Goal: Task Accomplishment & Management: Complete application form

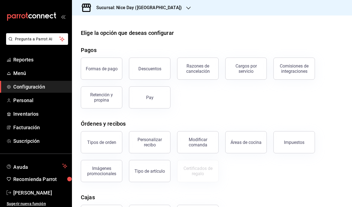
click at [27, 85] on span "Configuración" at bounding box center [40, 86] width 54 height 7
click at [142, 10] on h3 "Sucursal: Nice Day ([GEOGRAPHIC_DATA])" at bounding box center [137, 7] width 90 height 7
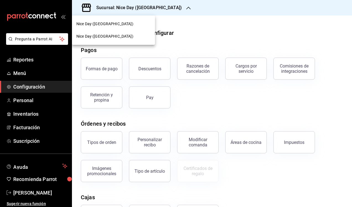
click at [113, 26] on div "Nice Day ([GEOGRAPHIC_DATA])" at bounding box center [113, 24] width 74 height 6
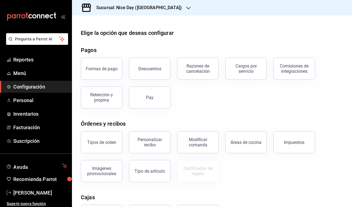
click at [144, 10] on h3 "Sucursal: Nice Day ([GEOGRAPHIC_DATA])" at bounding box center [137, 7] width 90 height 7
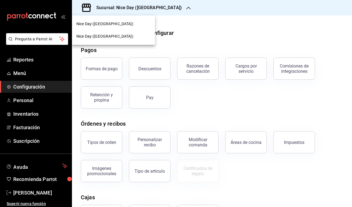
click at [105, 35] on span "Nice Day ([GEOGRAPHIC_DATA])" at bounding box center [104, 36] width 57 height 6
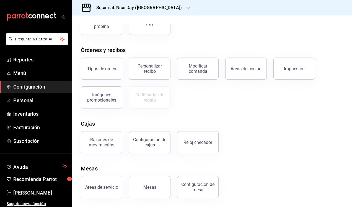
scroll to position [74, 0]
click at [31, 63] on span "Reportes" at bounding box center [40, 59] width 54 height 7
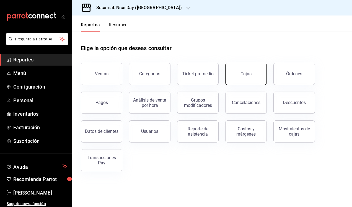
click at [244, 80] on link "Cajas" at bounding box center [245, 74] width 41 height 22
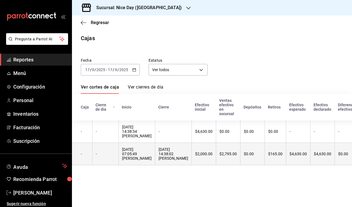
click at [142, 155] on div "[DATE] 07:05:49 [PERSON_NAME]" at bounding box center [137, 153] width 30 height 13
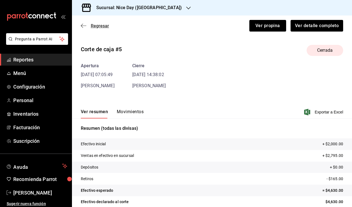
click at [81, 25] on icon "button" at bounding box center [82, 26] width 2 height 4
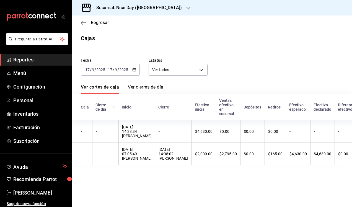
click at [186, 183] on main "Regresar Cajas Fecha [DATE] [DATE] - [DATE] [DATE] Estatus Ver todos ALL Ver co…" at bounding box center [212, 110] width 280 height 191
click at [82, 23] on icon "button" at bounding box center [84, 22] width 6 height 0
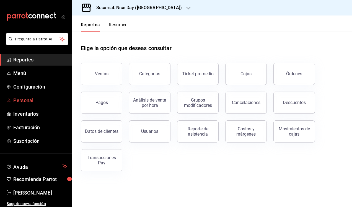
click at [30, 104] on link "Personal" at bounding box center [36, 100] width 72 height 12
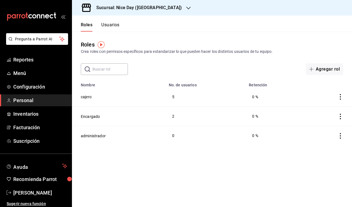
click at [110, 26] on button "Usuarios" at bounding box center [110, 26] width 18 height 9
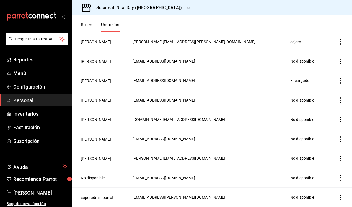
scroll to position [249, 0]
click at [101, 83] on button "[PERSON_NAME]" at bounding box center [96, 81] width 30 height 6
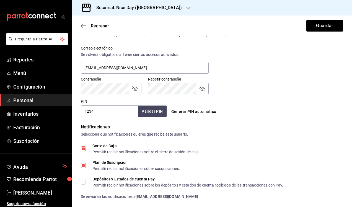
scroll to position [225, 0]
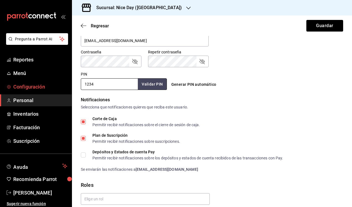
drag, startPoint x: 108, startPoint y: 85, endPoint x: 68, endPoint y: 85, distance: 40.1
click at [68, 85] on div "Pregunta a Parrot AI Reportes Menú Configuración Personal Inventarios Facturaci…" at bounding box center [176, 103] width 352 height 207
type input "0997"
click at [151, 85] on button "Validar PIN" at bounding box center [151, 84] width 29 height 12
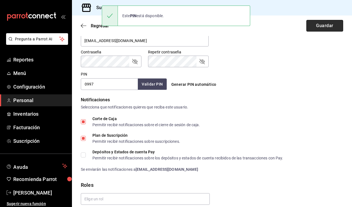
click at [327, 27] on button "Guardar" at bounding box center [324, 26] width 37 height 12
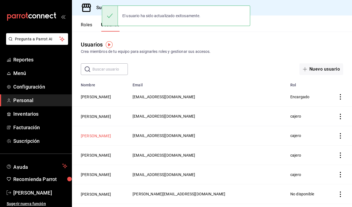
click at [103, 135] on button "[PERSON_NAME]" at bounding box center [96, 136] width 30 height 6
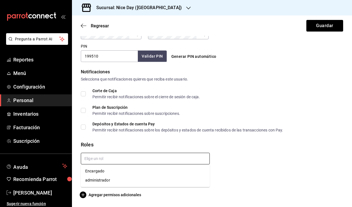
scroll to position [253, 0]
click at [124, 162] on input "text" at bounding box center [145, 159] width 129 height 12
click at [96, 171] on li "Encargado" at bounding box center [145, 170] width 129 height 9
checkbox input "true"
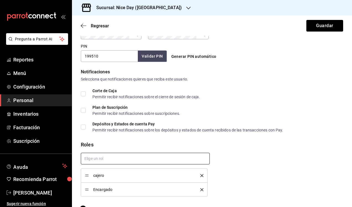
checkbox input "true"
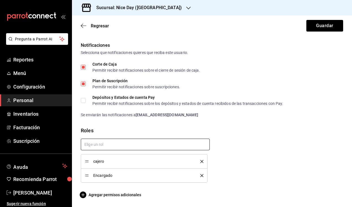
scroll to position [280, 0]
click at [202, 161] on icon "delete" at bounding box center [201, 161] width 3 height 3
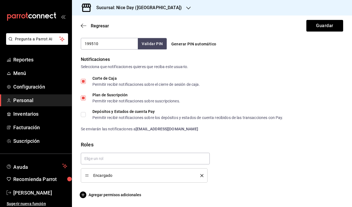
click at [236, 157] on div "Encargado" at bounding box center [209, 165] width 267 height 34
click at [323, 28] on button "Guardar" at bounding box center [324, 26] width 37 height 12
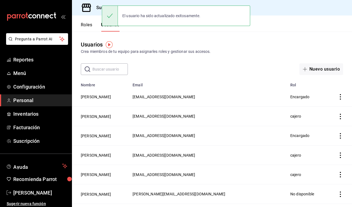
click at [290, 96] on span "Encargado" at bounding box center [299, 97] width 19 height 4
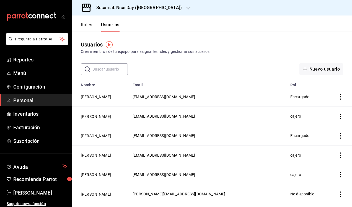
click at [290, 98] on span "Encargado" at bounding box center [299, 97] width 19 height 4
click at [85, 99] on button "[PERSON_NAME]" at bounding box center [96, 97] width 30 height 6
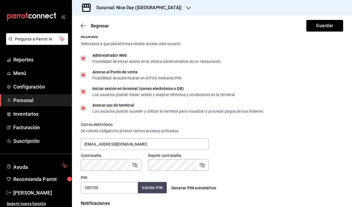
scroll to position [116, 0]
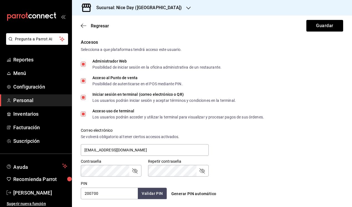
click at [86, 64] on span "Administrador Web Posibilidad de iniciar sesión en la oficina administrativa de…" at bounding box center [153, 64] width 135 height 10
click at [86, 64] on input "Administrador Web Posibilidad de iniciar sesión en la oficina administrativa de…" at bounding box center [83, 64] width 5 height 5
checkbox input "false"
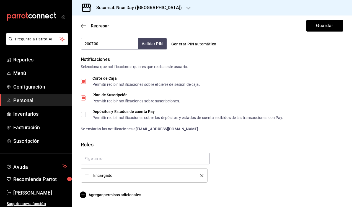
scroll to position [266, 0]
click at [83, 81] on input "Corte de Caja Permitir recibir notificaciones sobre el cierre de sesión de caja." at bounding box center [83, 81] width 5 height 5
checkbox input "false"
click at [85, 98] on input "Plan de Suscripción Permitir recibir notificaciones sobre suscripciones." at bounding box center [83, 97] width 5 height 5
checkbox input "false"
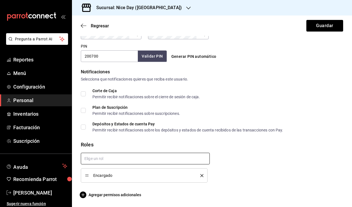
scroll to position [0, 0]
click at [184, 161] on input "text" at bounding box center [145, 159] width 129 height 12
click at [102, 171] on li "cajero" at bounding box center [145, 170] width 129 height 9
checkbox input "true"
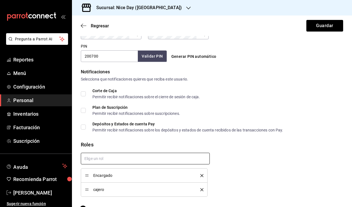
checkbox input "true"
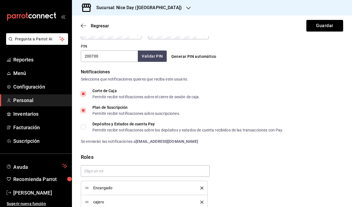
click at [201, 187] on icon "delete" at bounding box center [201, 187] width 3 height 3
click at [270, 155] on div "Roles" at bounding box center [212, 156] width 262 height 7
click at [319, 22] on button "Guardar" at bounding box center [324, 26] width 37 height 12
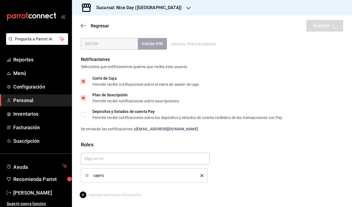
scroll to position [267, 0]
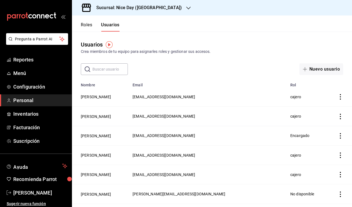
click at [155, 6] on div "Sucursal: Nice Day ([GEOGRAPHIC_DATA])" at bounding box center [134, 7] width 116 height 15
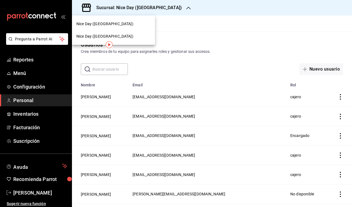
click at [106, 23] on span "Nice Day ([GEOGRAPHIC_DATA])" at bounding box center [104, 24] width 57 height 6
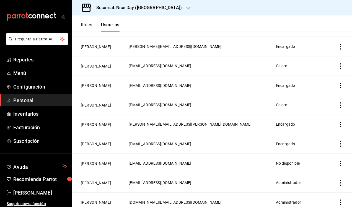
scroll to position [148, 0]
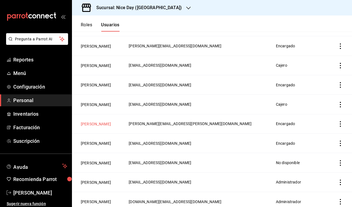
click at [105, 125] on button "[PERSON_NAME]" at bounding box center [96, 124] width 30 height 6
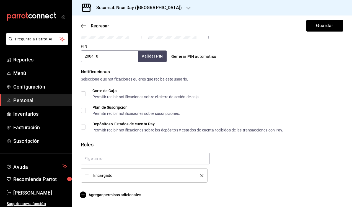
scroll to position [253, 0]
click at [204, 175] on li "Encargado" at bounding box center [144, 175] width 127 height 14
click at [203, 175] on li "Encargado" at bounding box center [144, 175] width 127 height 14
click at [202, 176] on icon "delete" at bounding box center [201, 175] width 3 height 3
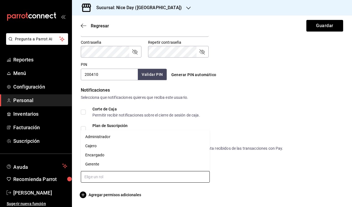
click at [134, 173] on input "text" at bounding box center [145, 177] width 129 height 12
click at [95, 145] on li "Cajero" at bounding box center [145, 145] width 129 height 9
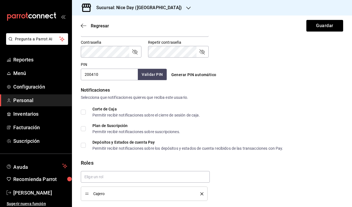
click at [284, 118] on div "Corte de Caja Permitir recibir notificaciones sobre el cierre de sesión de caja…" at bounding box center [212, 128] width 262 height 43
click at [316, 25] on button "Guardar" at bounding box center [324, 26] width 37 height 12
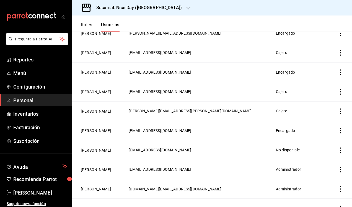
scroll to position [161, 0]
click at [276, 34] on span "Encargado" at bounding box center [285, 33] width 19 height 4
click at [90, 33] on button "[PERSON_NAME]" at bounding box center [96, 33] width 30 height 6
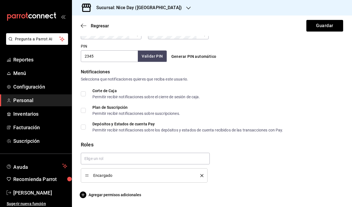
scroll to position [253, 0]
click at [202, 174] on icon "delete" at bounding box center [201, 175] width 3 height 3
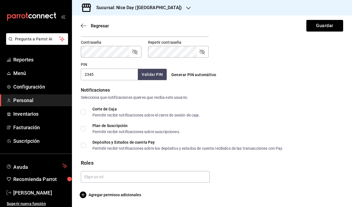
scroll to position [235, 0]
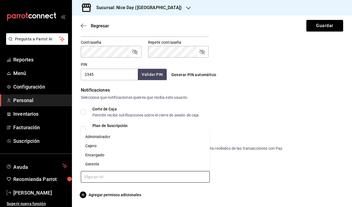
click at [101, 177] on input "text" at bounding box center [145, 177] width 129 height 12
click at [96, 144] on li "Cajero" at bounding box center [145, 145] width 129 height 9
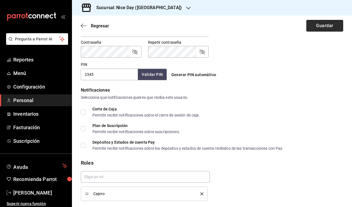
click at [314, 28] on button "Guardar" at bounding box center [324, 26] width 37 height 12
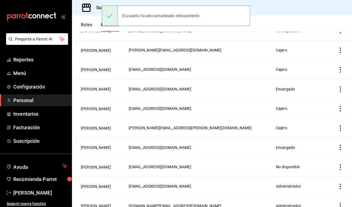
scroll to position [187, 0]
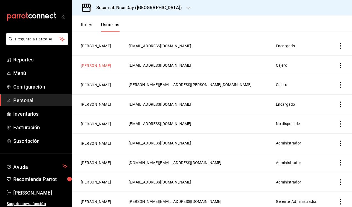
click at [92, 67] on button "[PERSON_NAME]" at bounding box center [96, 66] width 30 height 6
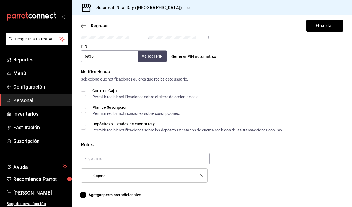
scroll to position [253, 0]
click at [116, 158] on input "text" at bounding box center [145, 159] width 129 height 12
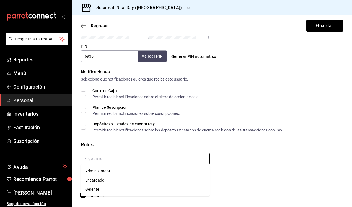
click at [97, 182] on li "Encargado" at bounding box center [145, 180] width 129 height 9
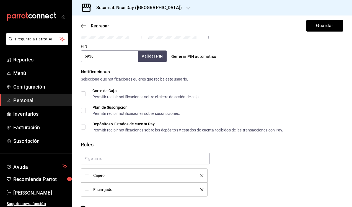
click at [202, 177] on div "Cajero" at bounding box center [144, 175] width 118 height 6
click at [202, 174] on icon "delete" at bounding box center [201, 175] width 3 height 3
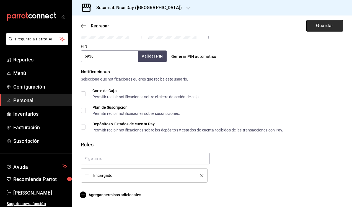
click at [325, 22] on button "Guardar" at bounding box center [324, 26] width 37 height 12
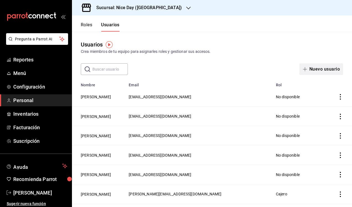
click at [304, 71] on icon "button" at bounding box center [305, 69] width 4 height 4
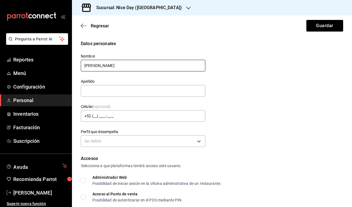
type input "[PERSON_NAME]"
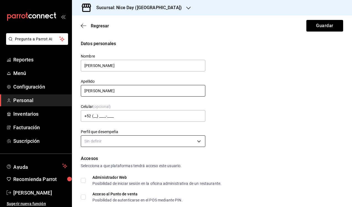
type input "[PERSON_NAME]"
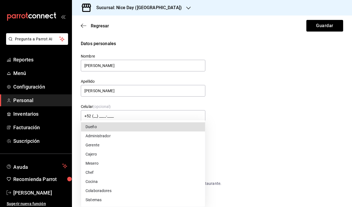
click at [106, 138] on body "Pregunta a Parrot AI Reportes Menú Configuración Personal Inventarios Facturaci…" at bounding box center [176, 103] width 352 height 207
click at [95, 191] on li "Colaboradores" at bounding box center [143, 190] width 124 height 9
type input "STAFF"
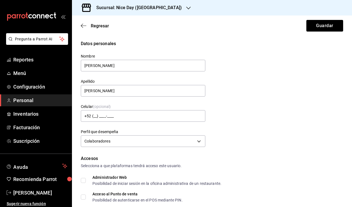
click at [239, 144] on div "Datos personales Nombre [PERSON_NAME] Apellido [PERSON_NAME] Celular (opcional)…" at bounding box center [212, 94] width 262 height 108
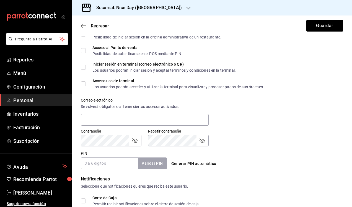
scroll to position [164, 0]
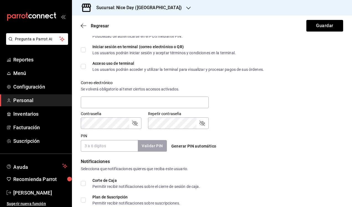
click at [103, 144] on input "PIN" at bounding box center [109, 146] width 57 height 12
click at [249, 137] on div "Generar PIN automático" at bounding box center [211, 141] width 88 height 20
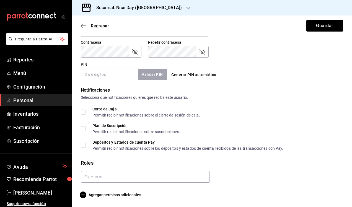
scroll to position [235, 0]
click at [119, 178] on input "text" at bounding box center [145, 177] width 129 height 12
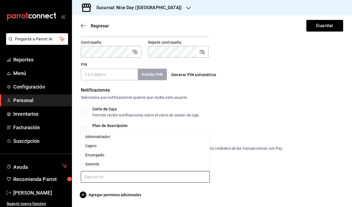
click at [94, 147] on li "Cajero" at bounding box center [145, 145] width 129 height 9
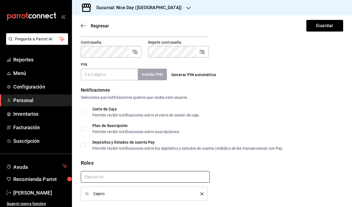
checkbox input "true"
click at [308, 95] on div "Selecciona que notificaciones quieres que reciba este usuario." at bounding box center [212, 98] width 262 height 6
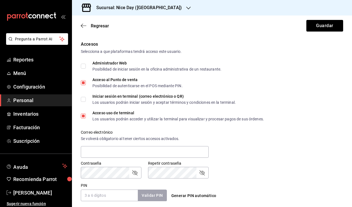
scroll to position [113, 0]
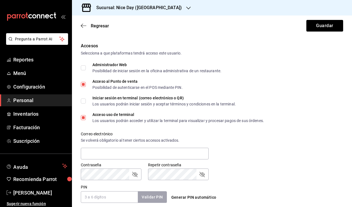
click at [85, 102] on input "Iniciar sesión en terminal (correo electrónico o QR) Los usuarios podrán inicia…" at bounding box center [83, 100] width 5 height 5
checkbox input "true"
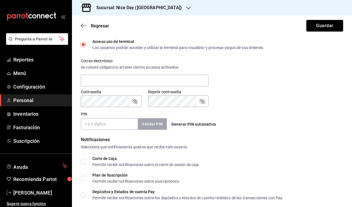
scroll to position [185, 0]
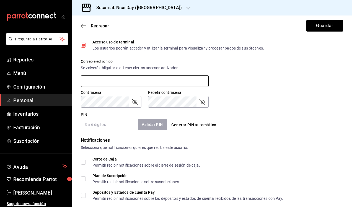
click at [103, 84] on input "text" at bounding box center [145, 81] width 128 height 12
type input "[EMAIL_ADDRESS][PERSON_NAME][DOMAIN_NAME]"
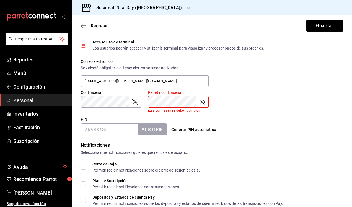
click at [95, 124] on input "PIN" at bounding box center [109, 129] width 57 height 12
click at [134, 102] on icon "passwordField" at bounding box center [134, 101] width 7 height 7
click at [202, 103] on icon "passwordField" at bounding box center [202, 101] width 7 height 7
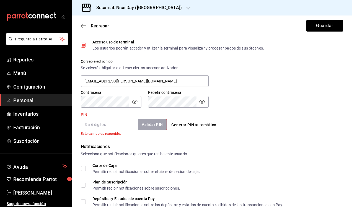
click at [111, 129] on input "PIN" at bounding box center [109, 125] width 57 height 12
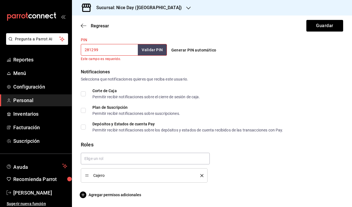
scroll to position [259, 0]
type input "281299"
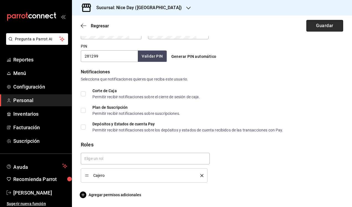
click at [317, 24] on button "Guardar" at bounding box center [324, 26] width 37 height 12
